Goal: Transaction & Acquisition: Purchase product/service

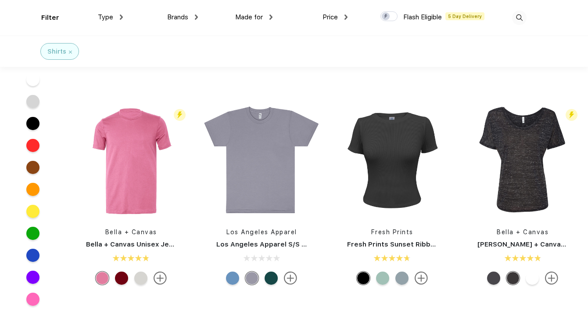
scroll to position [394, 0]
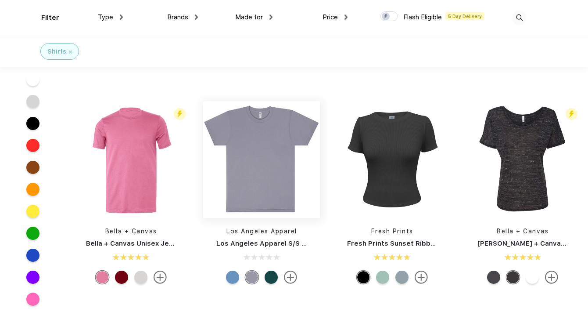
click at [277, 163] on img at bounding box center [261, 159] width 117 height 117
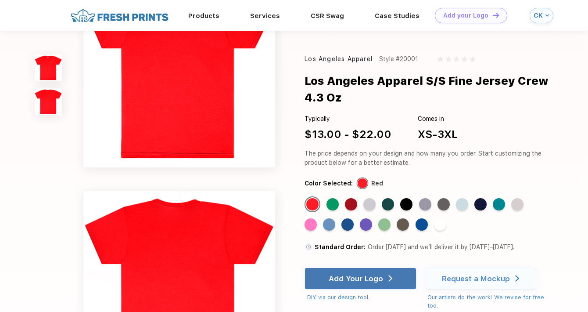
scroll to position [53, 0]
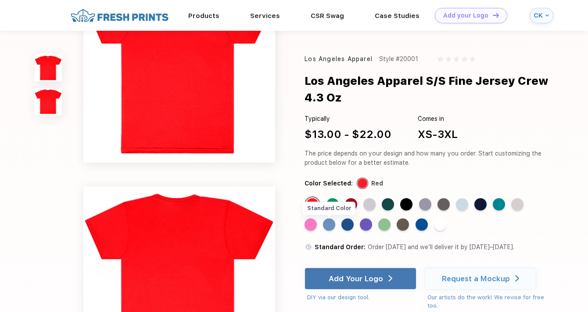
click at [330, 228] on div "Standard Color" at bounding box center [329, 224] width 12 height 12
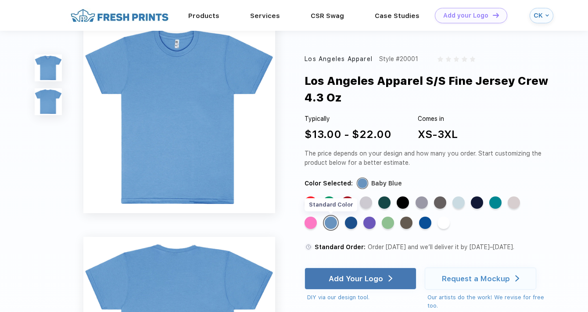
scroll to position [0, 0]
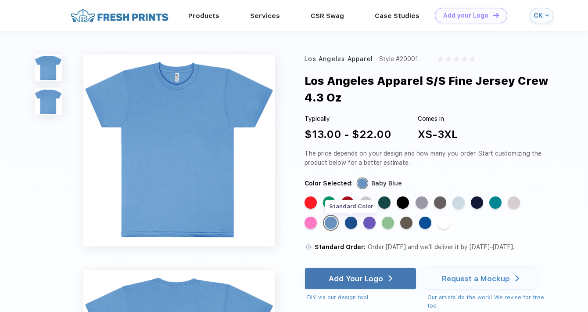
click at [355, 223] on div "Standard Color" at bounding box center [351, 222] width 12 height 12
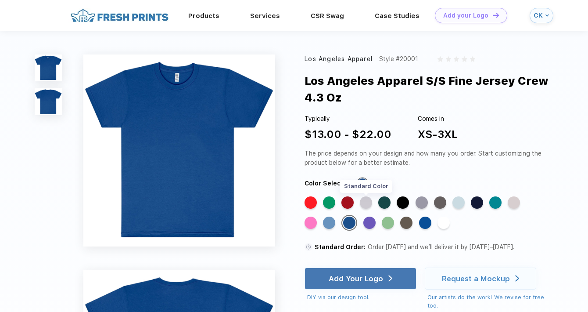
click at [364, 205] on div "Standard Color" at bounding box center [366, 202] width 12 height 12
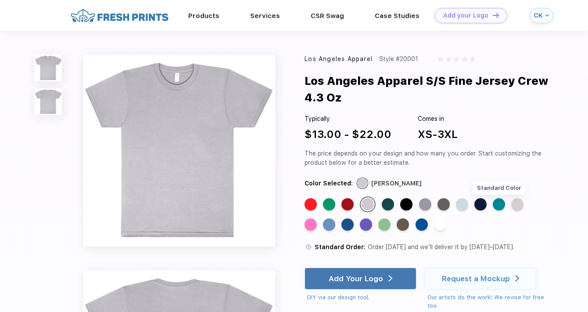
click at [496, 203] on div "Standard Color" at bounding box center [499, 204] width 12 height 12
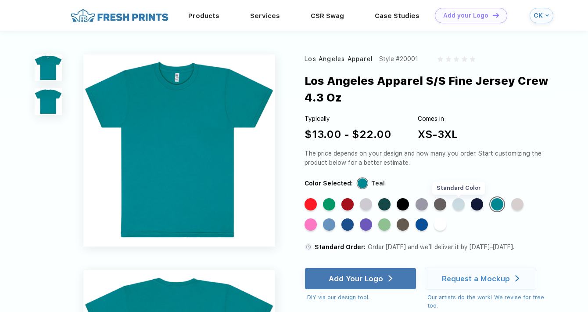
click at [460, 206] on div "Standard Color" at bounding box center [459, 204] width 12 height 12
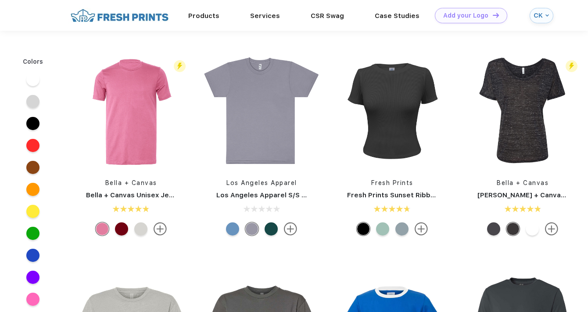
scroll to position [394, 0]
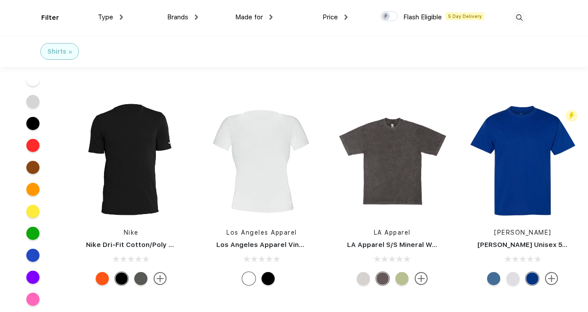
scroll to position [836, 0]
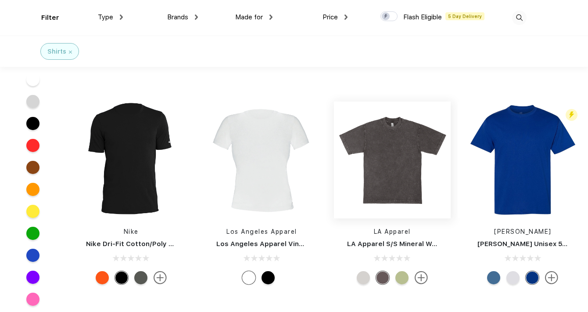
click at [365, 152] on img at bounding box center [392, 159] width 117 height 117
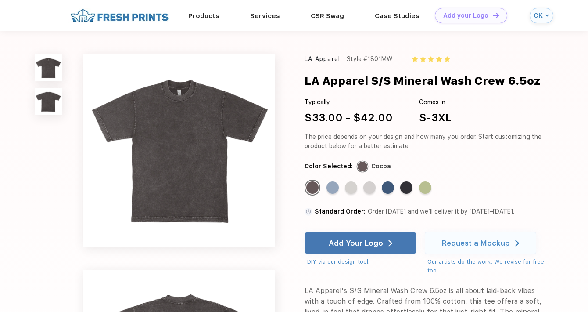
click at [430, 193] on div "Standard Color" at bounding box center [425, 187] width 12 height 12
click at [428, 188] on div "Standard Color" at bounding box center [425, 187] width 12 height 12
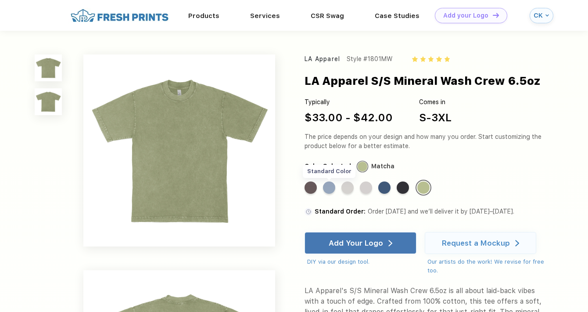
click at [333, 190] on div "Standard Color" at bounding box center [329, 187] width 12 height 12
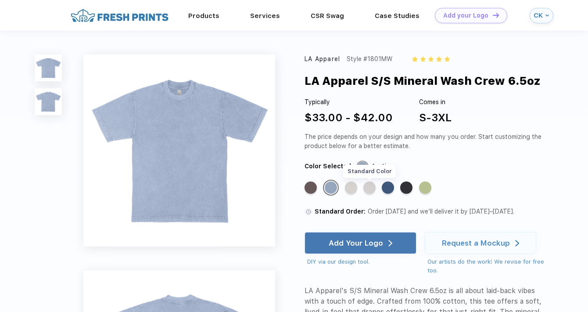
click at [370, 192] on div "Standard Color" at bounding box center [369, 187] width 12 height 12
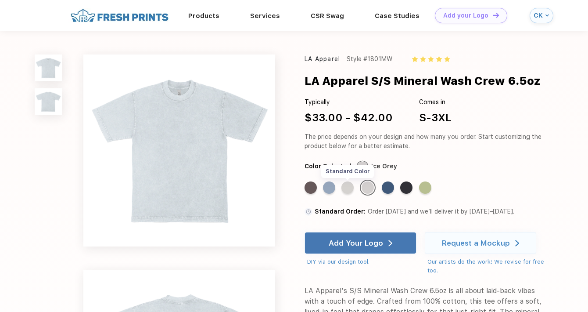
click at [347, 188] on div "Standard Color" at bounding box center [348, 187] width 12 height 12
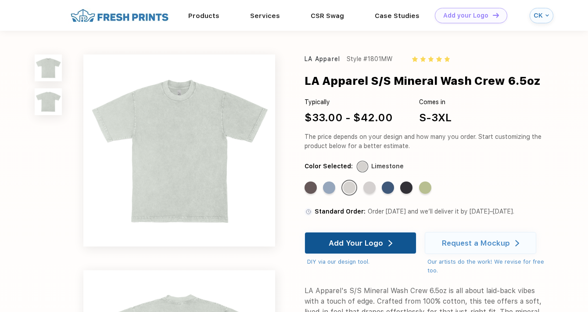
click at [339, 240] on div "Add Your Logo" at bounding box center [356, 242] width 54 height 9
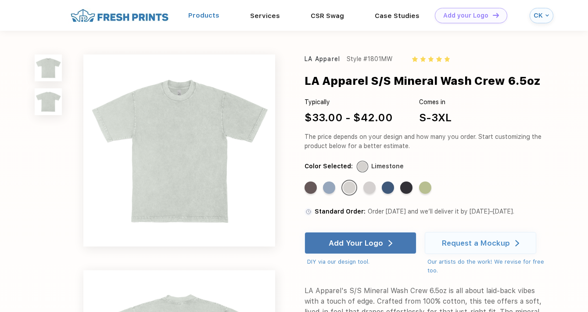
click at [201, 15] on link "Products" at bounding box center [203, 15] width 31 height 8
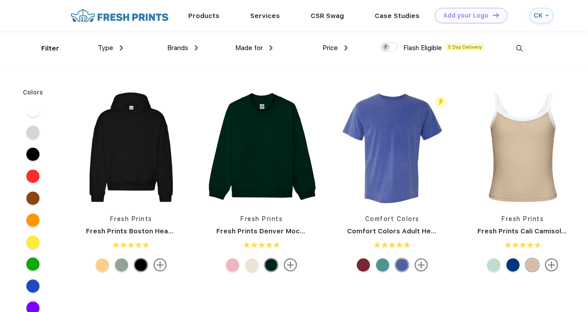
click at [335, 50] on span "Price" at bounding box center [330, 48] width 15 height 8
click at [345, 47] on img at bounding box center [346, 47] width 3 height 5
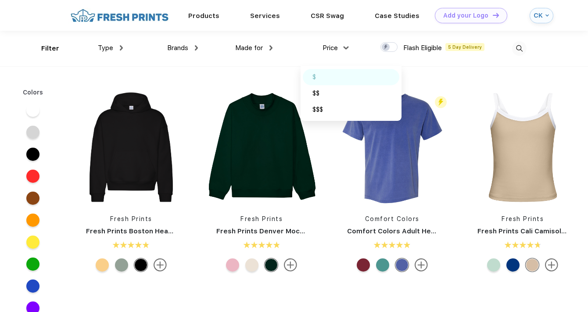
click at [317, 72] on div "$" at bounding box center [351, 77] width 97 height 16
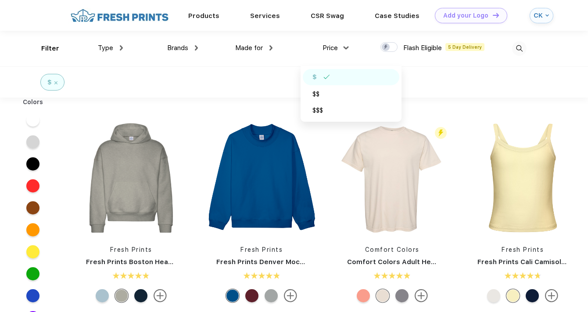
click at [349, 47] on img at bounding box center [346, 47] width 5 height 3
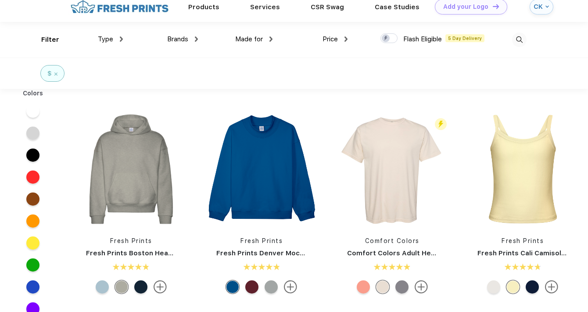
scroll to position [11, 0]
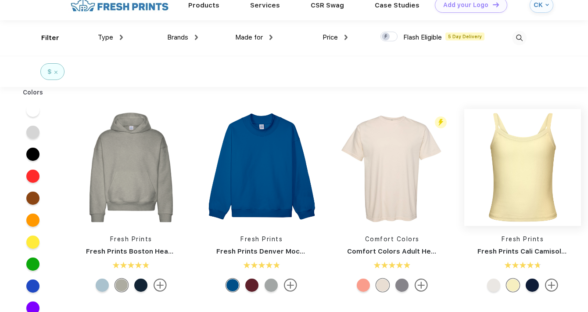
click at [536, 185] on img at bounding box center [522, 167] width 117 height 117
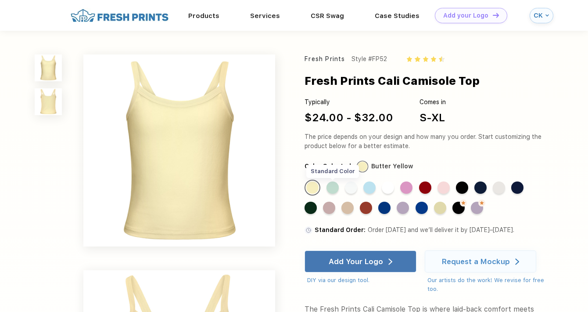
click at [333, 187] on div "Standard Color" at bounding box center [333, 187] width 12 height 12
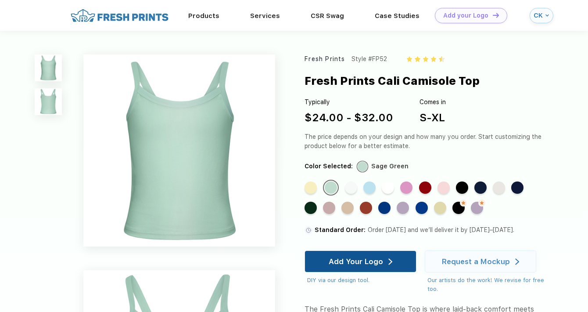
click at [332, 262] on div "Add Your Logo" at bounding box center [356, 261] width 54 height 9
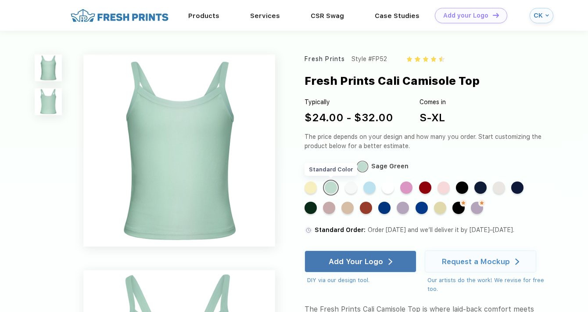
click at [328, 186] on div "Standard Color" at bounding box center [331, 187] width 12 height 12
click at [350, 187] on div "Standard Color" at bounding box center [351, 187] width 12 height 12
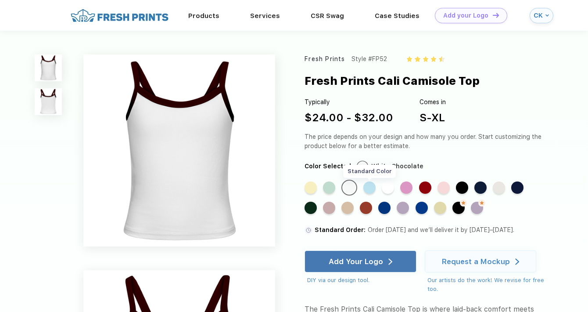
click at [366, 187] on div "Standard Color" at bounding box center [369, 187] width 12 height 12
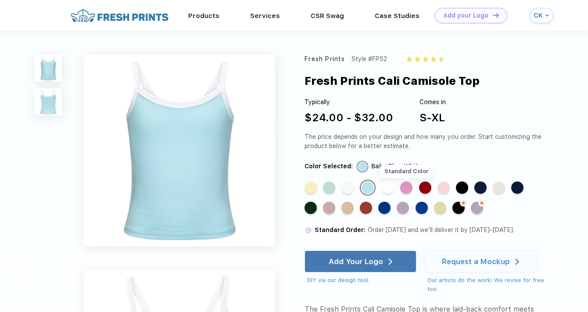
click at [407, 190] on div "Standard Color" at bounding box center [406, 187] width 12 height 12
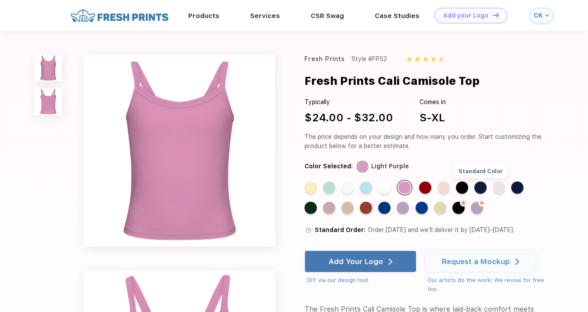
click at [484, 191] on div "Standard Color" at bounding box center [481, 187] width 12 height 12
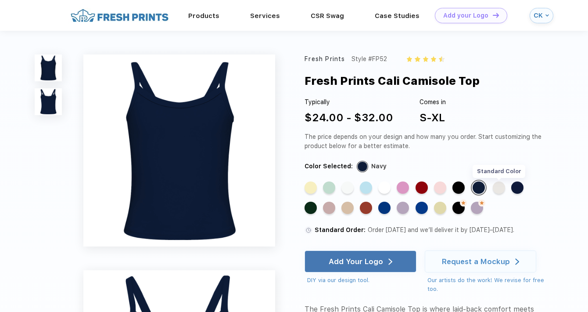
click at [496, 190] on div "Standard Color" at bounding box center [499, 187] width 12 height 12
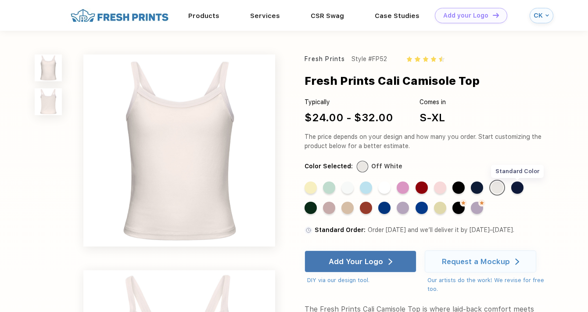
click at [521, 187] on div "Standard Color" at bounding box center [517, 187] width 12 height 12
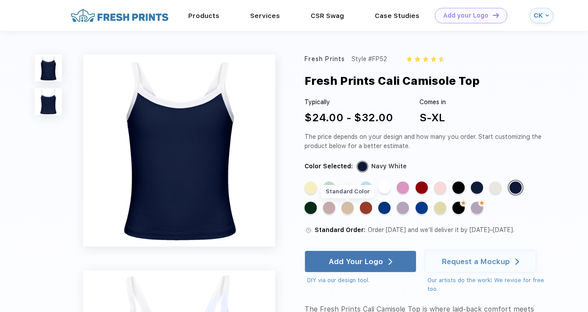
click at [350, 208] on div "Standard Color" at bounding box center [348, 207] width 12 height 12
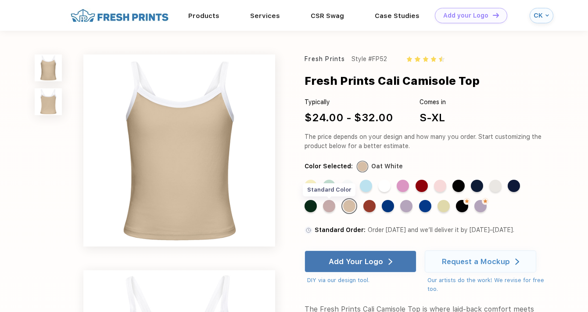
click at [329, 208] on div "Standard Color" at bounding box center [329, 206] width 12 height 12
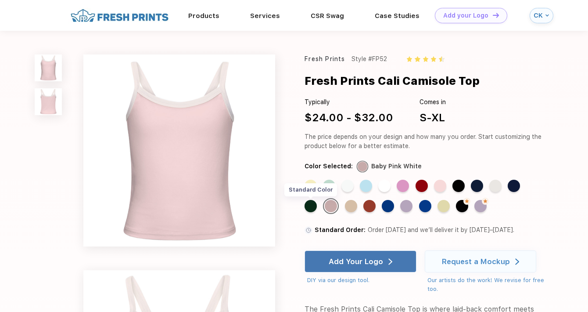
click at [311, 206] on div "Standard Color" at bounding box center [311, 206] width 12 height 12
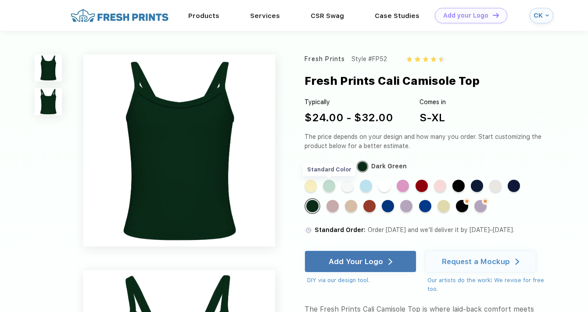
click at [330, 188] on div "Standard Color" at bounding box center [329, 186] width 12 height 12
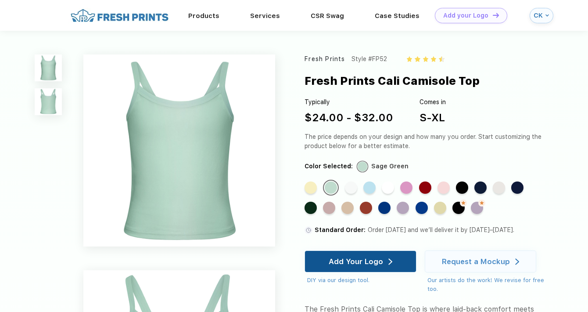
click at [325, 259] on div "Add Your Logo" at bounding box center [361, 261] width 112 height 22
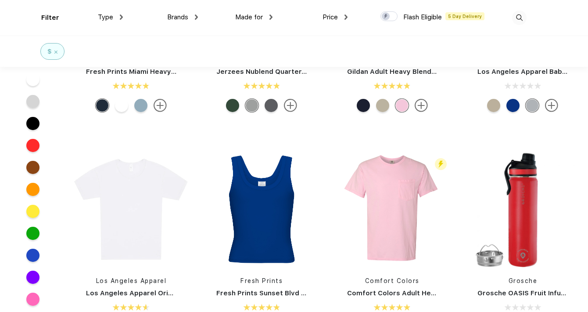
scroll to position [1009, 0]
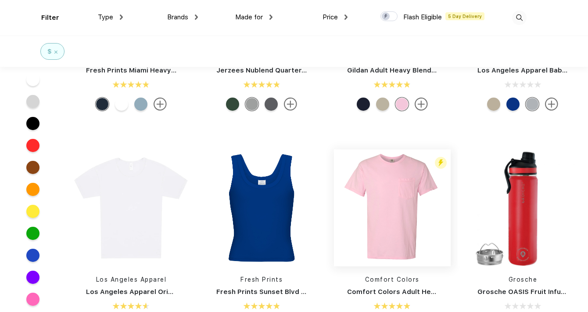
click at [381, 235] on img at bounding box center [392, 207] width 117 height 117
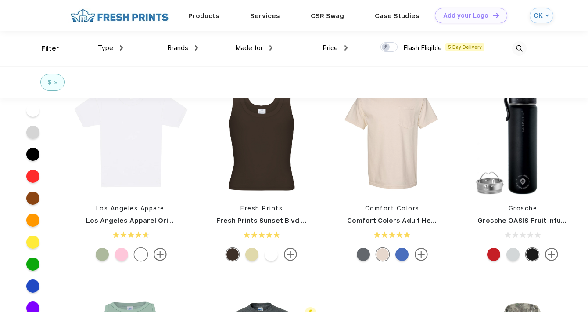
scroll to position [1048, 0]
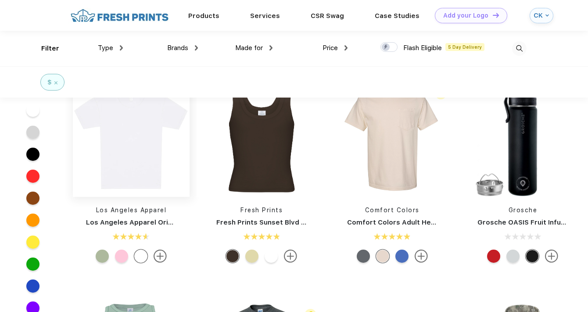
click at [148, 158] on img at bounding box center [131, 138] width 117 height 117
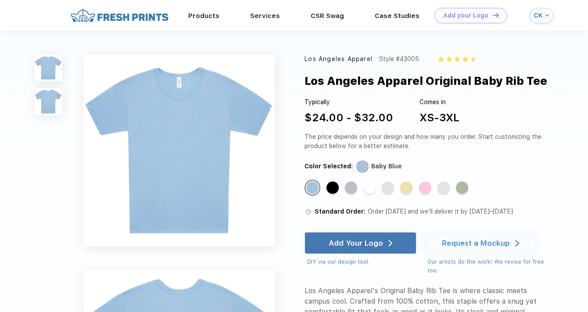
click at [424, 195] on div "Standard Color Standard Color Standard Color Standard Color Standard Color Stan…" at bounding box center [419, 191] width 228 height 22
click at [426, 188] on div "Standard Color" at bounding box center [425, 187] width 12 height 12
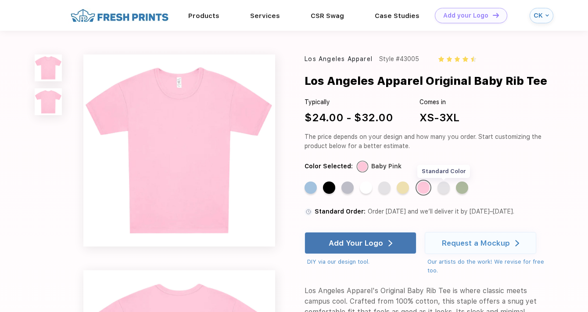
click at [447, 189] on div "Standard Color" at bounding box center [444, 187] width 12 height 12
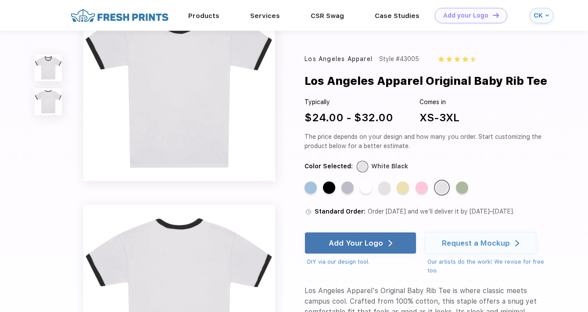
scroll to position [46, 0]
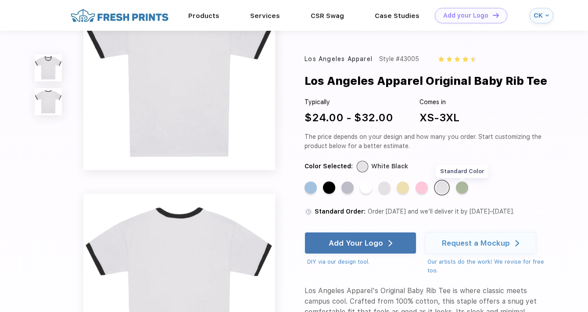
click at [464, 191] on div "Standard Color" at bounding box center [462, 187] width 12 height 12
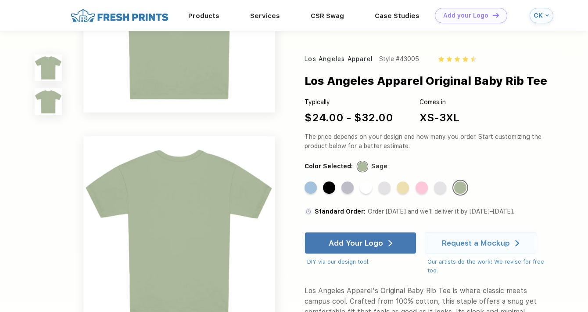
scroll to position [0, 0]
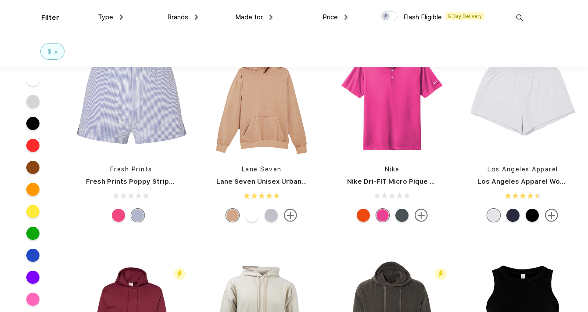
scroll to position [2781, 0]
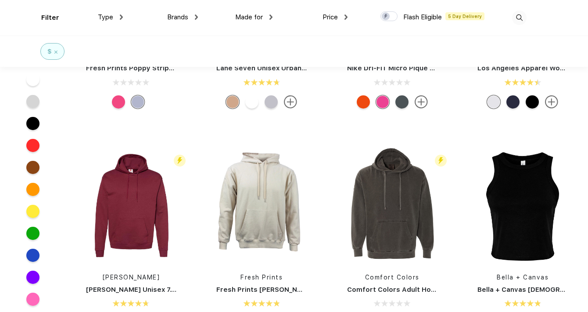
drag, startPoint x: 526, startPoint y: 222, endPoint x: 304, endPoint y: 4, distance: 310.7
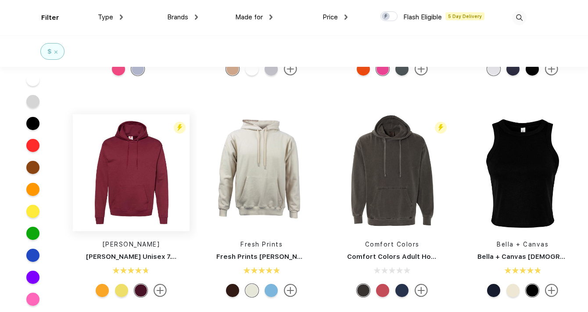
scroll to position [2808, 0]
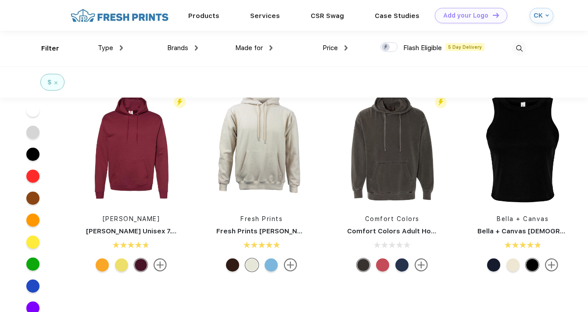
click at [519, 267] on div at bounding box center [513, 264] width 13 height 13
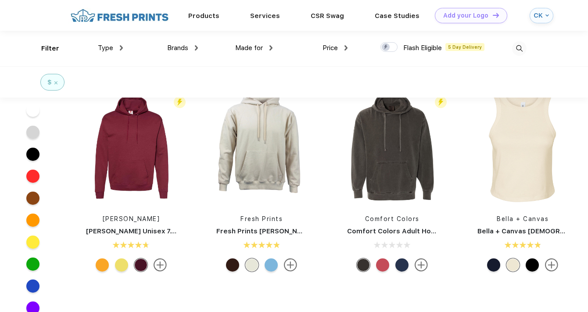
click at [516, 267] on div at bounding box center [513, 264] width 13 height 13
click at [535, 181] on img at bounding box center [522, 147] width 117 height 117
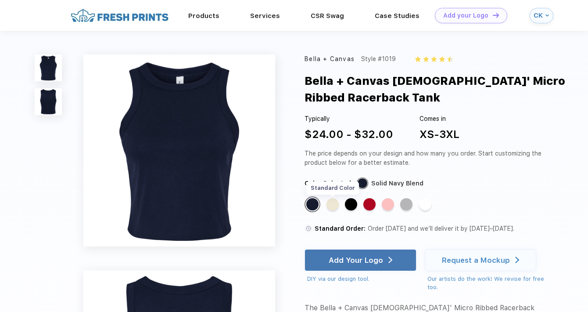
click at [337, 204] on div "Standard Color" at bounding box center [333, 204] width 12 height 12
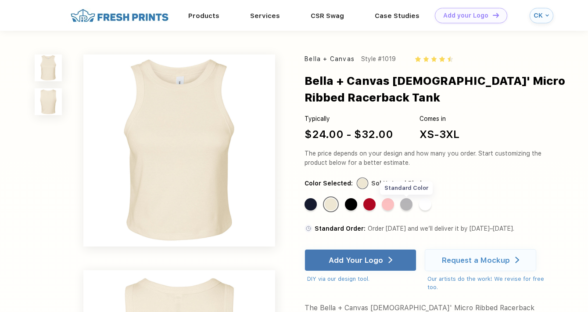
click at [410, 205] on div "Standard Color" at bounding box center [406, 204] width 12 height 12
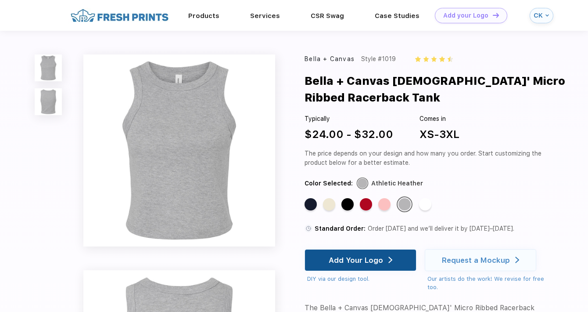
click at [373, 261] on div "Add Your Logo" at bounding box center [356, 259] width 54 height 9
click at [356, 259] on div "Add Your Logo" at bounding box center [356, 259] width 54 height 9
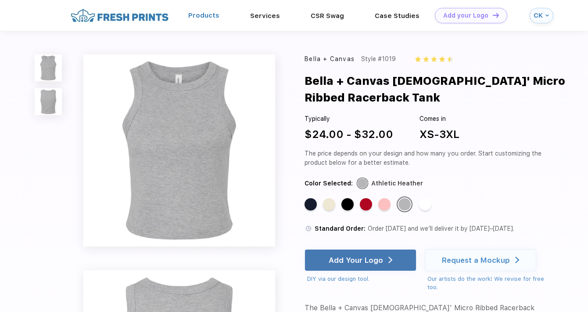
click at [200, 18] on link "Products" at bounding box center [203, 15] width 31 height 8
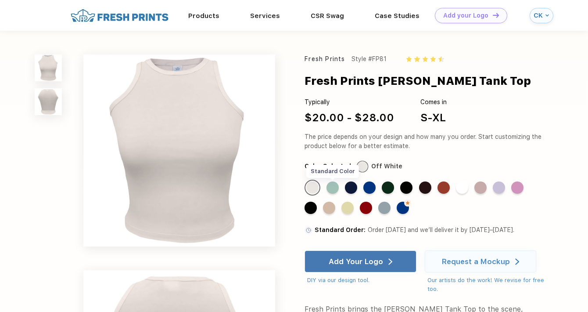
click at [334, 185] on div "Standard Color" at bounding box center [333, 187] width 12 height 12
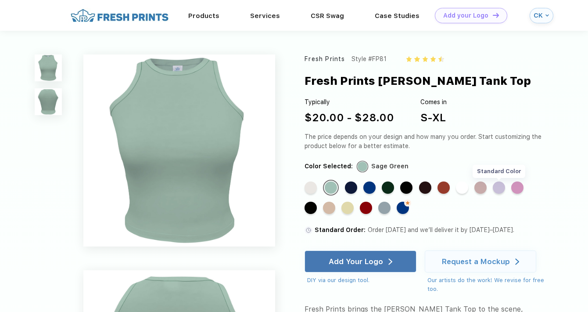
click at [496, 189] on div "Standard Color" at bounding box center [499, 187] width 12 height 12
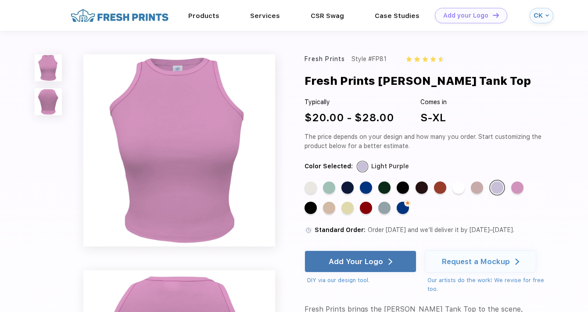
click at [471, 192] on div "Standard Color" at bounding box center [477, 187] width 12 height 12
click at [476, 191] on div "Standard Color" at bounding box center [477, 187] width 12 height 12
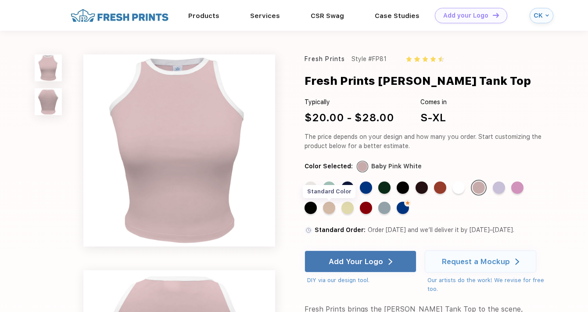
click at [332, 209] on div "Standard Color" at bounding box center [329, 207] width 12 height 12
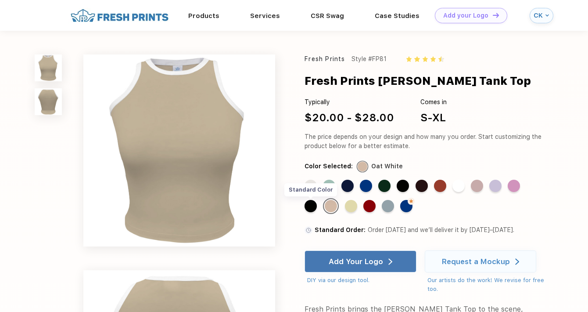
click at [312, 207] on div "Standard Color" at bounding box center [311, 206] width 12 height 12
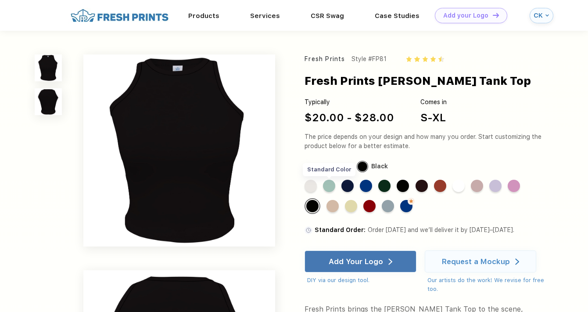
click at [334, 187] on div "Standard Color" at bounding box center [329, 186] width 12 height 12
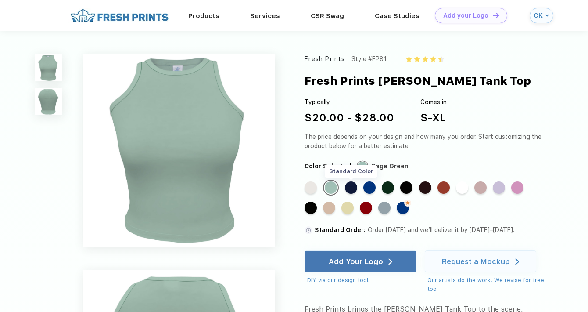
click at [350, 189] on div "Standard Color" at bounding box center [351, 187] width 12 height 12
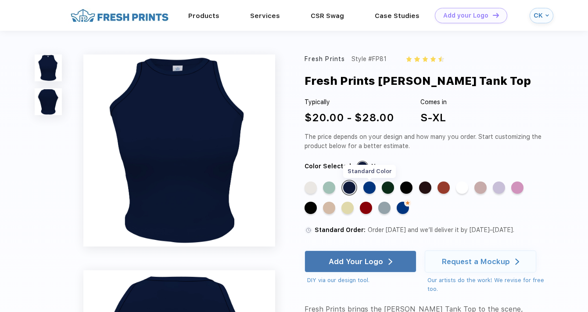
click at [367, 187] on div "Standard Color" at bounding box center [369, 187] width 12 height 12
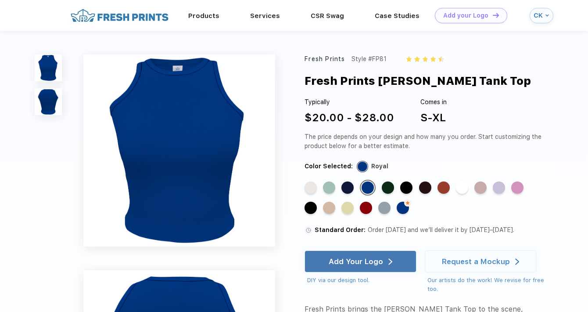
click at [385, 193] on div "Standard Color" at bounding box center [388, 187] width 12 height 12
click at [388, 191] on div "Standard Color" at bounding box center [388, 187] width 12 height 12
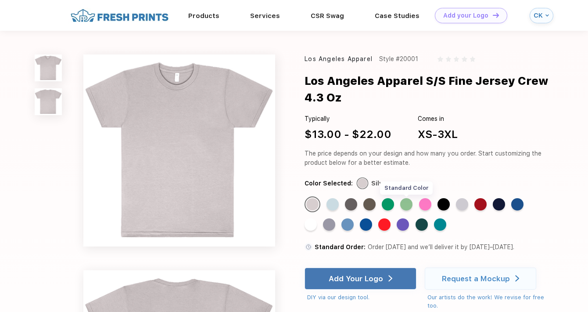
click at [404, 207] on div "Standard Color" at bounding box center [406, 204] width 12 height 12
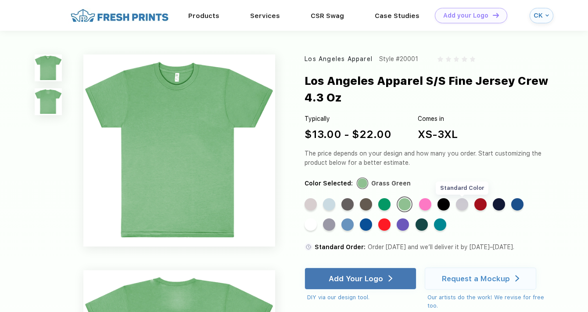
click at [466, 207] on div "Standard Color" at bounding box center [462, 204] width 12 height 12
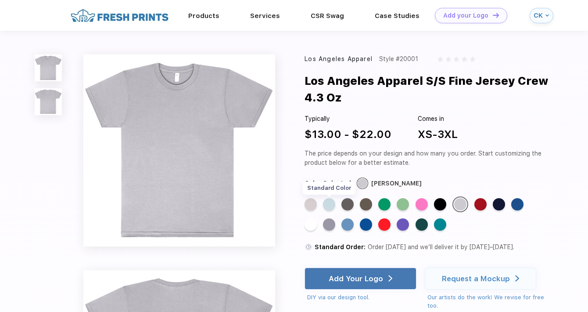
click at [325, 204] on div "Standard Color" at bounding box center [329, 204] width 12 height 12
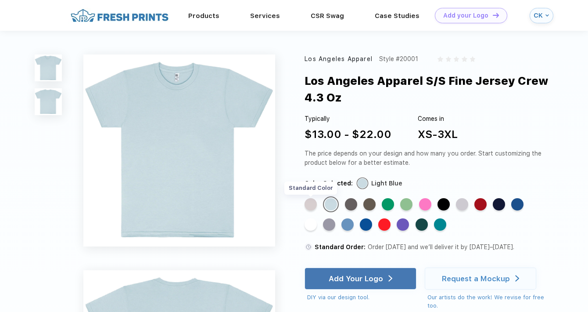
click at [310, 206] on div "Standard Color" at bounding box center [311, 204] width 12 height 12
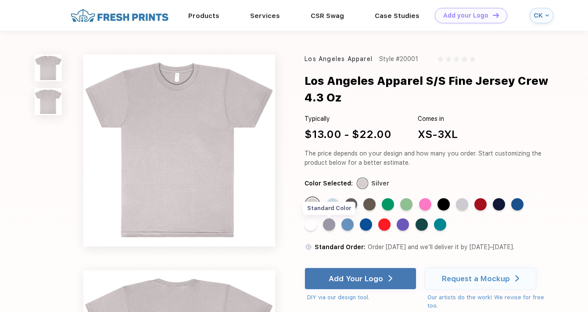
click at [330, 227] on div "Standard Color" at bounding box center [329, 224] width 12 height 12
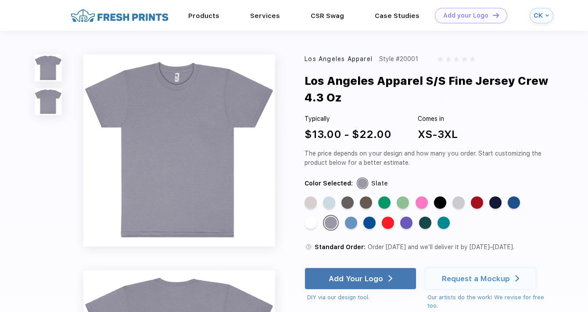
click at [356, 235] on div "Standard Color Standard Color Standard Color Standard Color Standard Color Stan…" at bounding box center [419, 216] width 228 height 40
click at [352, 229] on div "Standard Color Standard Color Standard Color Standard Color Standard Color Stan…" at bounding box center [419, 216] width 228 height 40
click at [352, 224] on div "Standard Color" at bounding box center [351, 222] width 12 height 12
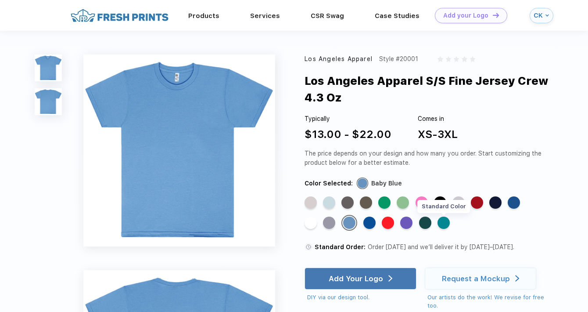
click at [445, 225] on div "Standard Color" at bounding box center [444, 222] width 12 height 12
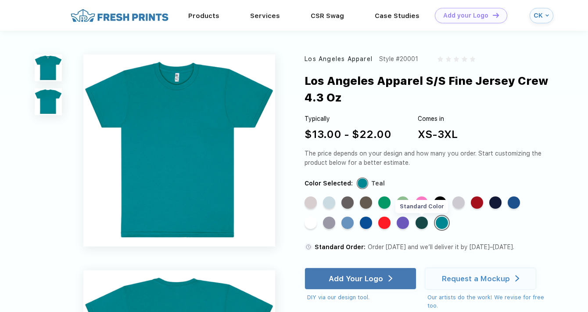
click at [420, 224] on div "Standard Color" at bounding box center [422, 222] width 12 height 12
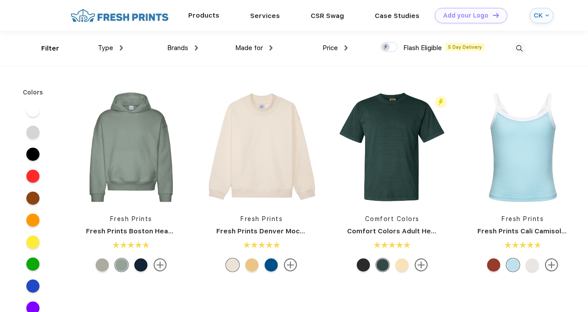
scroll to position [0, 0]
click at [391, 48] on div at bounding box center [389, 47] width 17 height 10
click at [386, 47] on input "checkbox" at bounding box center [384, 44] width 6 height 6
checkbox input "true"
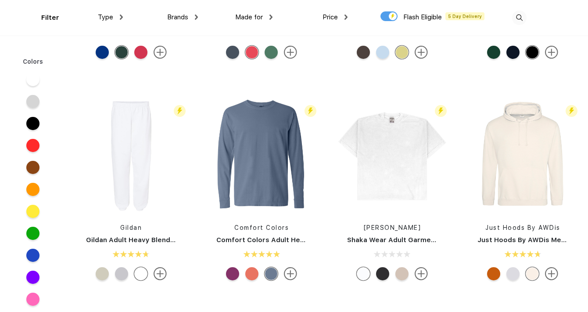
scroll to position [1283, 0]
click at [386, 147] on img at bounding box center [392, 155] width 117 height 117
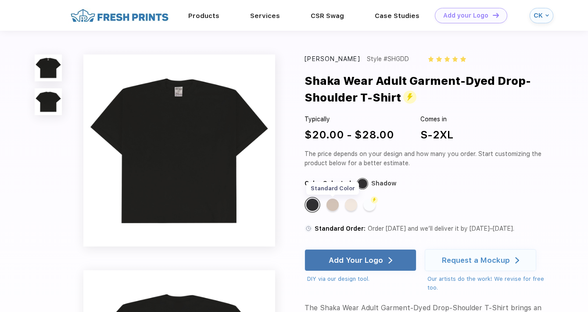
click at [333, 209] on div "Standard Color" at bounding box center [333, 204] width 12 height 12
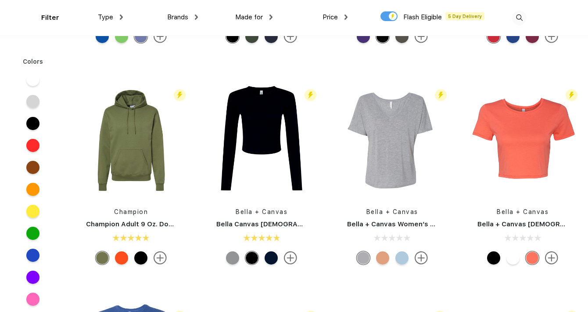
scroll to position [2847, 0]
click at [403, 256] on div at bounding box center [402, 257] width 13 height 13
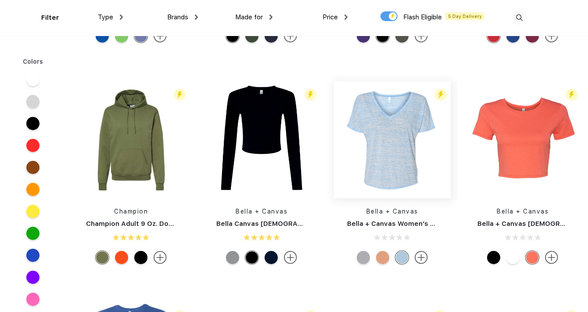
click at [404, 157] on img at bounding box center [392, 139] width 117 height 117
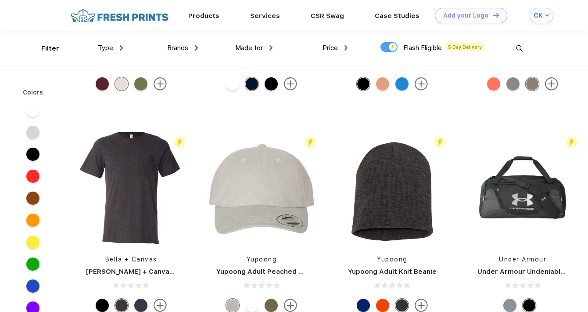
scroll to position [2827, 0]
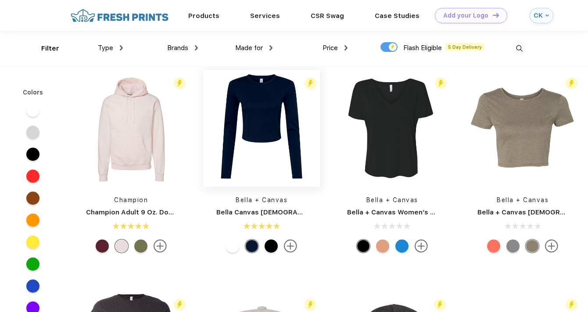
click at [252, 121] on img at bounding box center [261, 128] width 117 height 117
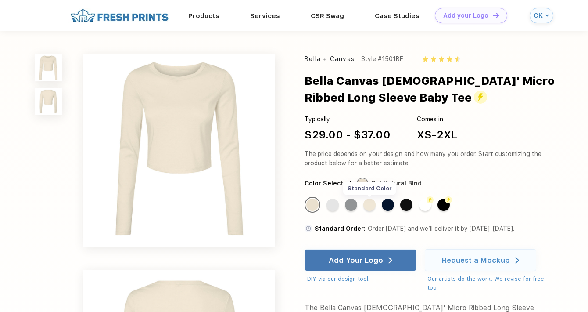
click at [370, 207] on div "Standard Color" at bounding box center [369, 204] width 12 height 12
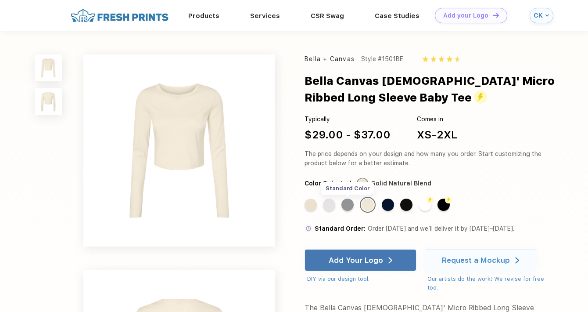
click at [349, 205] on div "Standard Color" at bounding box center [348, 204] width 12 height 12
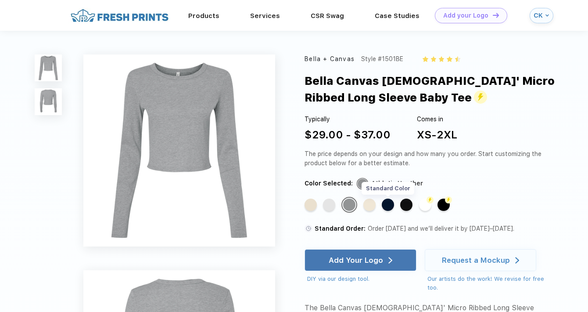
click at [387, 205] on div "Standard Color" at bounding box center [388, 204] width 12 height 12
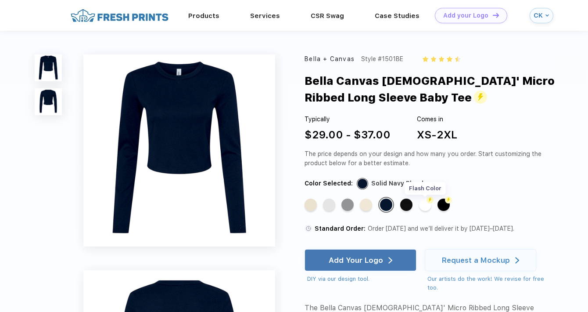
click at [427, 202] on div "Flash Color" at bounding box center [425, 204] width 12 height 12
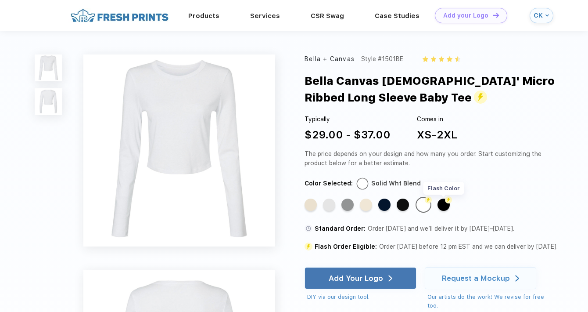
click at [444, 202] on div "Flash Color" at bounding box center [444, 204] width 12 height 12
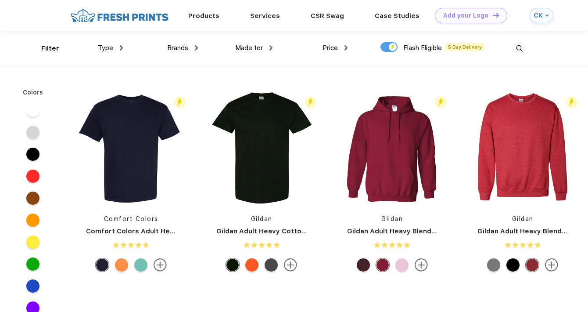
scroll to position [0, 0]
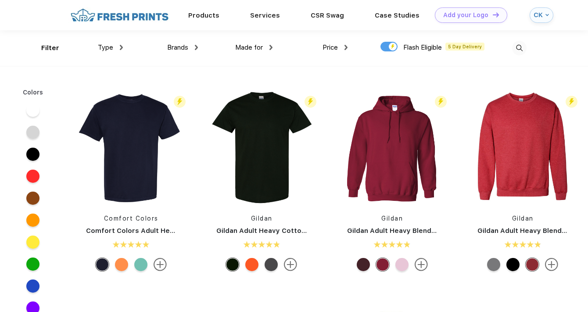
click at [53, 47] on div "Type Shirts Sweaters Bottoms Accessories Hats Tanks Jackets Jerseys Polos" at bounding box center [85, 48] width 75 height 36
click at [116, 45] on div "Type" at bounding box center [110, 48] width 25 height 10
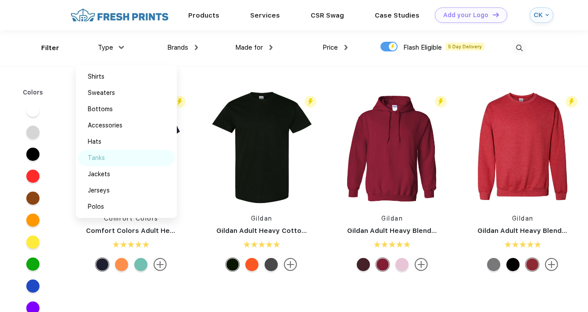
click at [99, 154] on div "Tanks" at bounding box center [96, 157] width 17 height 9
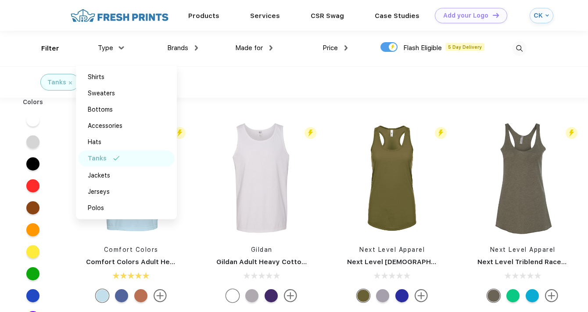
click at [393, 49] on div at bounding box center [389, 47] width 17 height 10
click at [386, 47] on input "checkbox" at bounding box center [384, 45] width 6 height 6
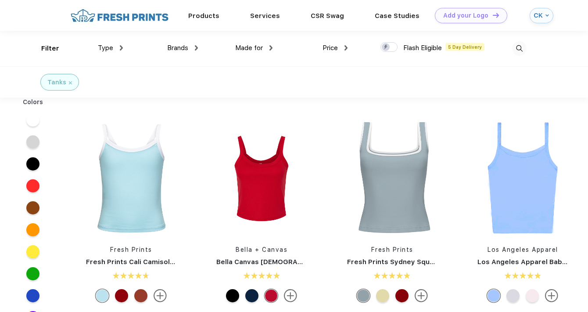
click at [392, 47] on div at bounding box center [389, 47] width 17 height 10
click at [386, 47] on input "checkbox" at bounding box center [384, 45] width 6 height 6
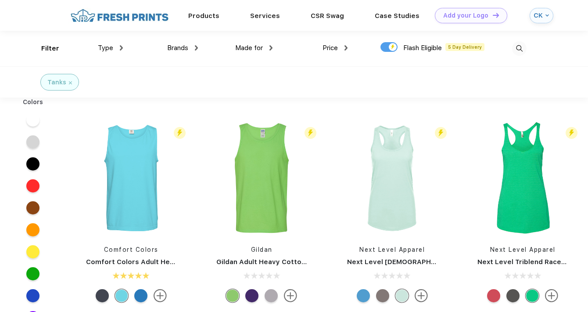
click at [392, 46] on div at bounding box center [389, 47] width 17 height 10
click at [386, 46] on input "checkbox" at bounding box center [384, 45] width 6 height 6
checkbox input "false"
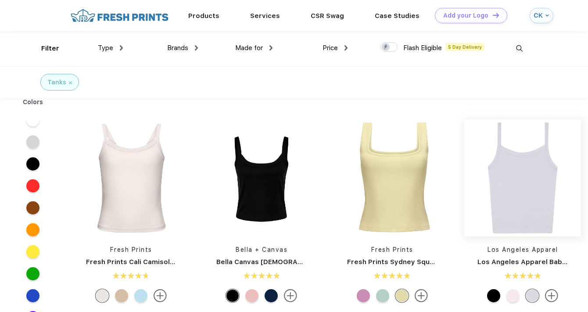
click at [514, 211] on img at bounding box center [522, 177] width 117 height 117
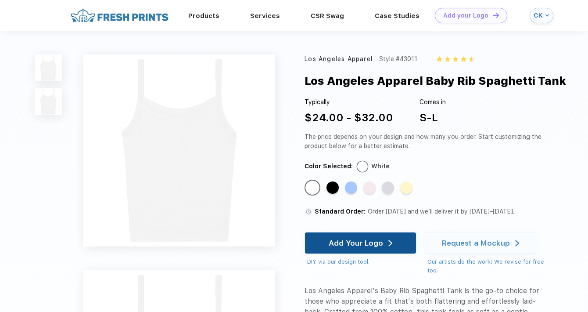
click at [335, 242] on div "Add Your Logo" at bounding box center [356, 242] width 54 height 9
